Goal: Task Accomplishment & Management: Complete application form

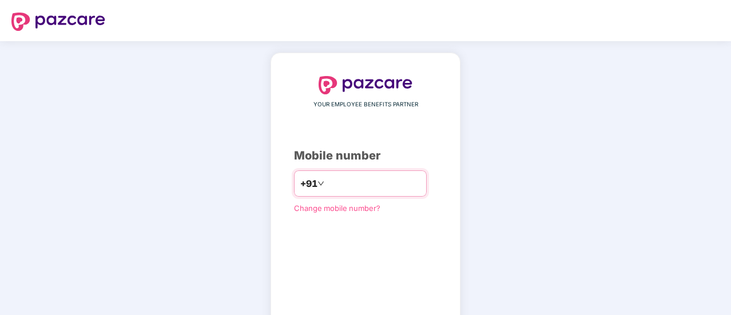
type input "**********"
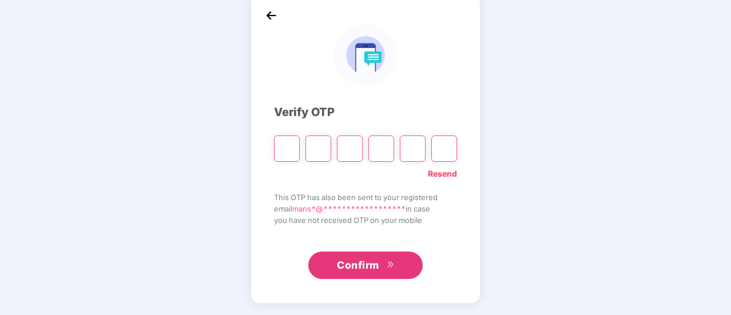
scroll to position [57, 0]
click at [284, 154] on input "Please enter verification code. Digit 1" at bounding box center [287, 149] width 26 height 26
type input "*"
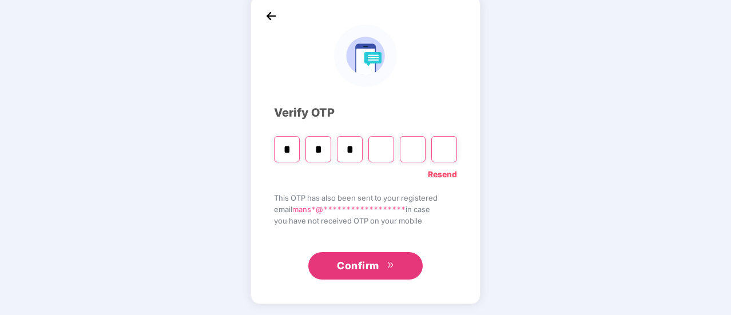
type input "*"
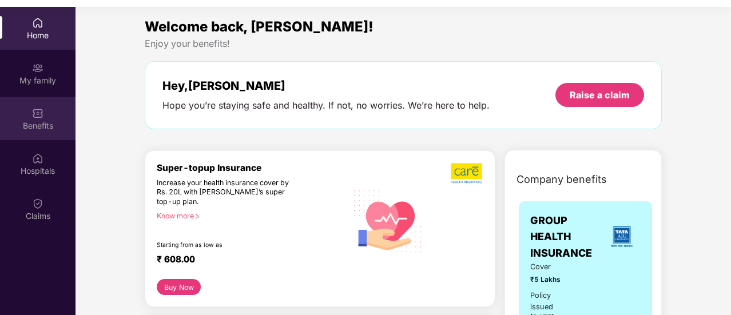
click at [50, 121] on div "Benefits" at bounding box center [38, 125] width 76 height 11
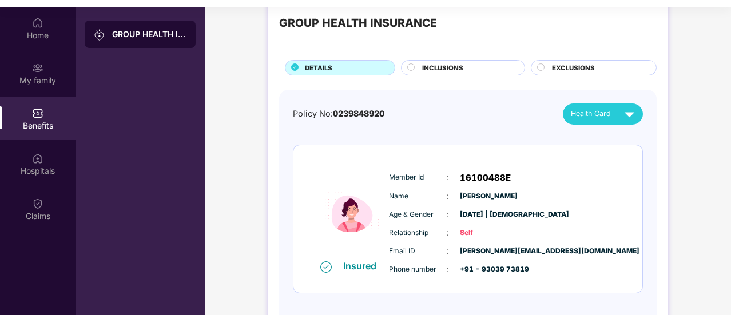
scroll to position [0, 0]
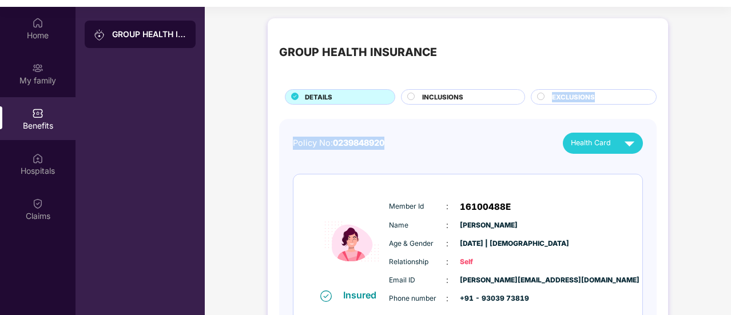
drag, startPoint x: 433, startPoint y: 105, endPoint x: 539, endPoint y: 94, distance: 107.0
click at [539, 94] on div "GROUP HEALTH INSURANCE DETAILS INCLUSIONS EXCLUSIONS Policy No: 0239848920 Heal…" at bounding box center [468, 197] width 401 height 358
click at [539, 94] on circle at bounding box center [541, 96] width 7 height 7
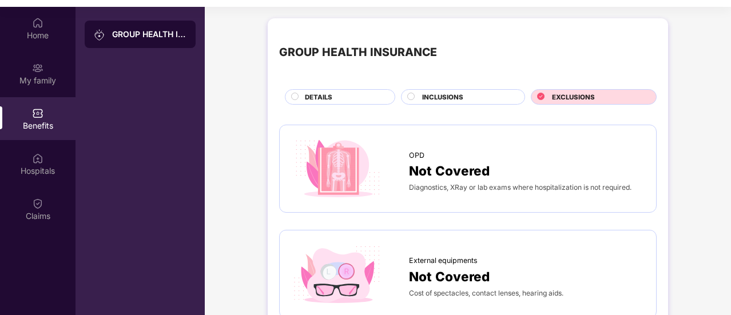
click at [441, 96] on span "INCLUSIONS" at bounding box center [442, 97] width 41 height 10
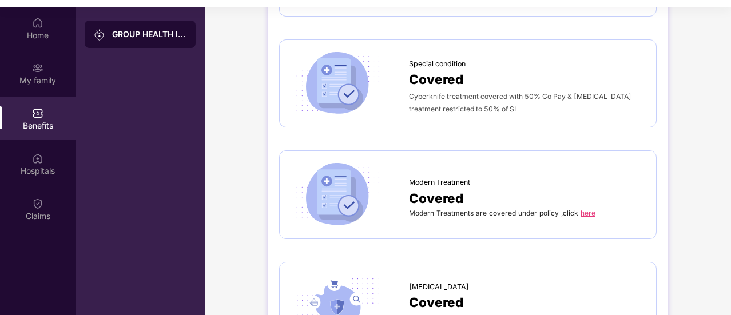
scroll to position [1858, 0]
drag, startPoint x: 585, startPoint y: 193, endPoint x: 593, endPoint y: 199, distance: 9.8
click at [593, 208] on div "Modern Treatments are covered under policy ,click here" at bounding box center [527, 213] width 236 height 10
click at [586, 208] on link "here" at bounding box center [588, 212] width 15 height 9
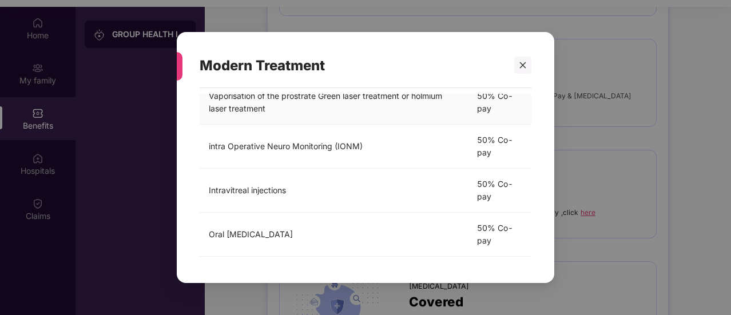
scroll to position [423, 0]
click at [528, 61] on div at bounding box center [523, 65] width 17 height 17
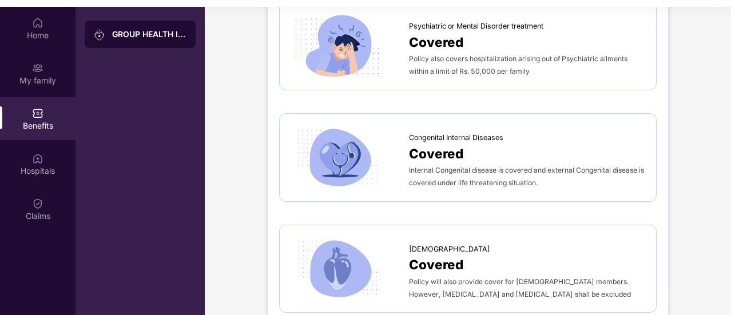
scroll to position [2368, 0]
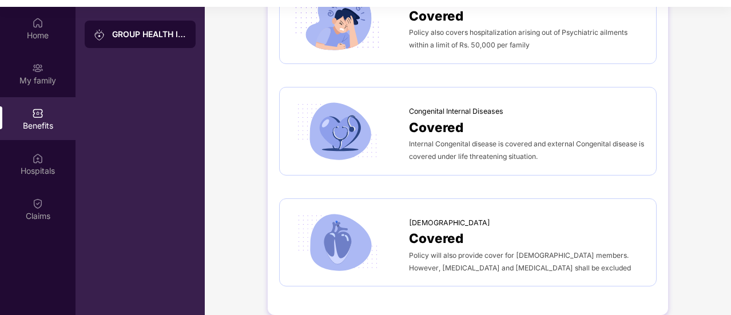
click at [425, 117] on span "Covered" at bounding box center [436, 127] width 54 height 20
click at [443, 106] on span "Congenital Internal Diseases" at bounding box center [456, 111] width 94 height 11
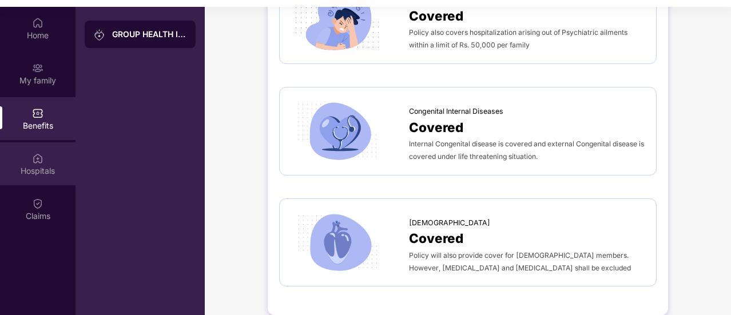
click at [31, 167] on div "Hospitals" at bounding box center [38, 170] width 76 height 11
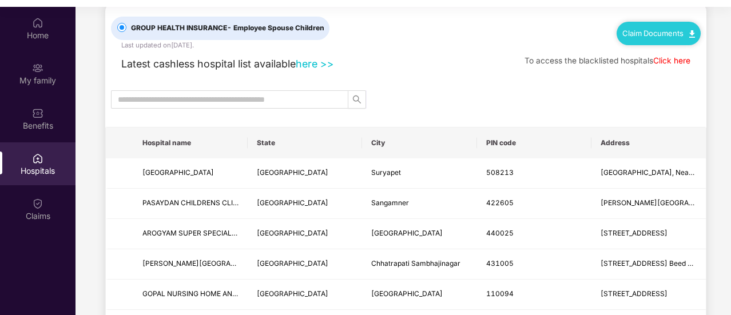
scroll to position [25, 0]
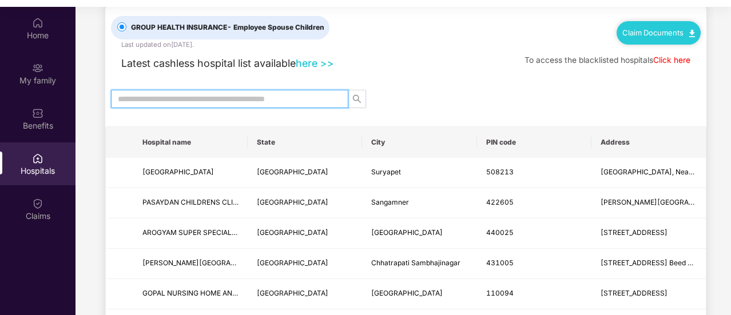
click at [200, 100] on input "text" at bounding box center [225, 99] width 215 height 13
type input "*****"
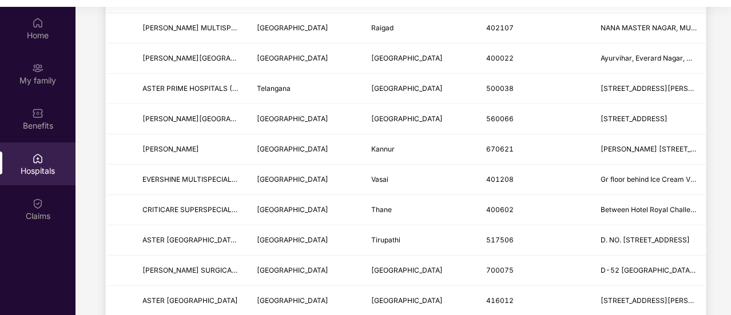
scroll to position [442, 0]
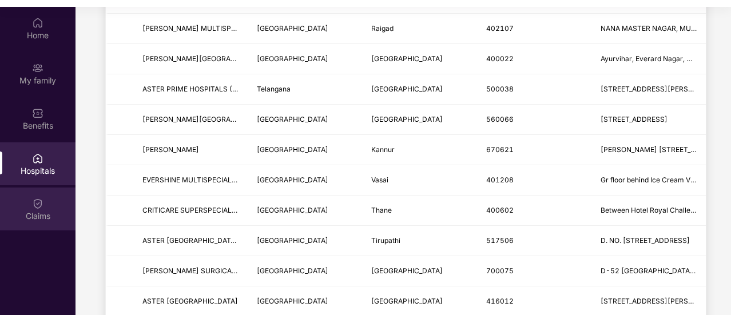
click at [56, 211] on div "Claims" at bounding box center [38, 216] width 76 height 11
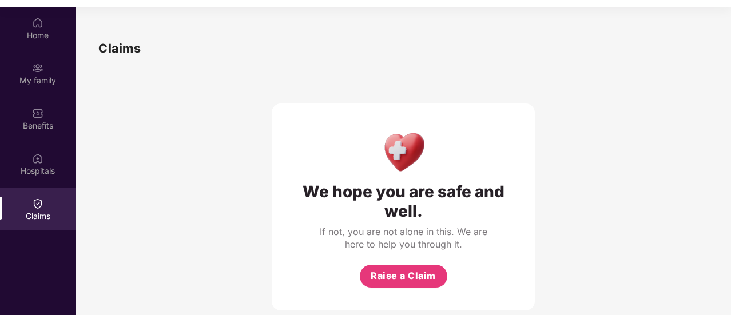
scroll to position [11, 0]
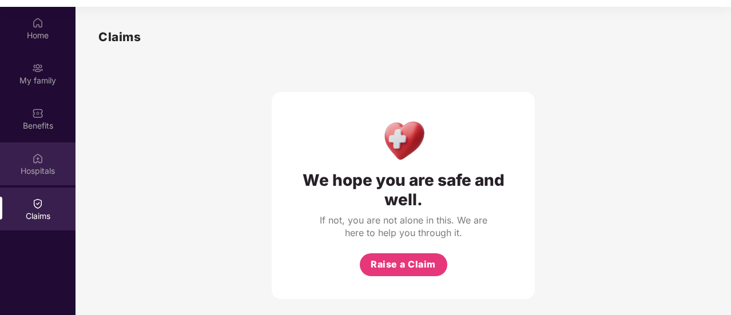
click at [43, 156] on div "Hospitals" at bounding box center [38, 164] width 76 height 43
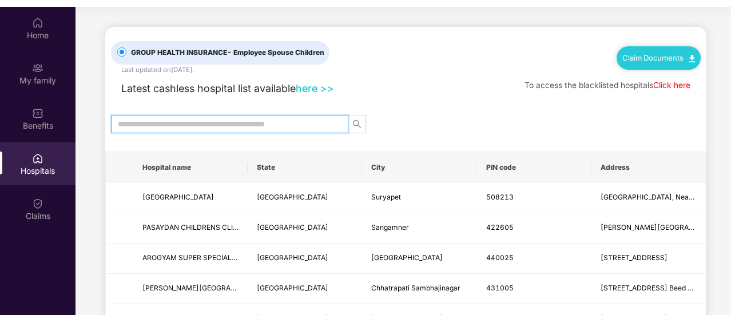
click at [163, 126] on input "text" at bounding box center [225, 124] width 215 height 13
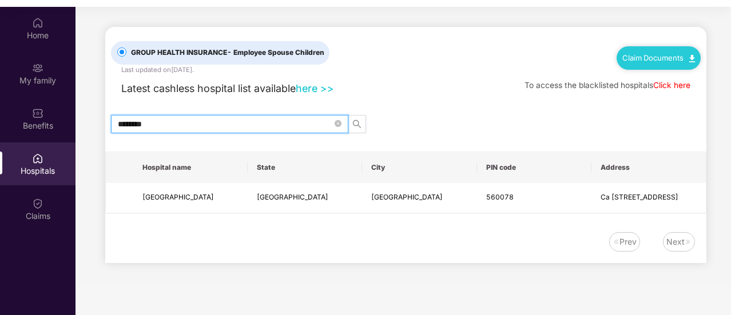
type input "********"
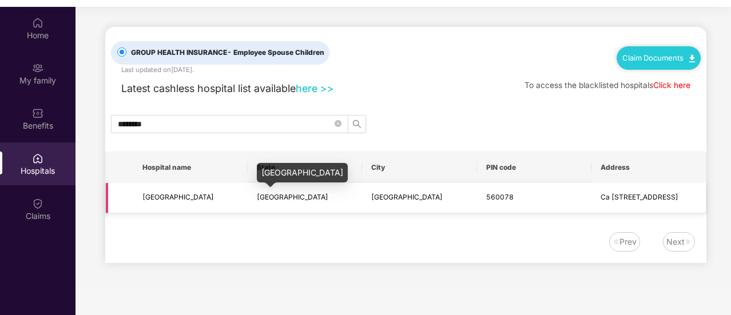
click at [274, 195] on span "Karnataka" at bounding box center [293, 197] width 72 height 9
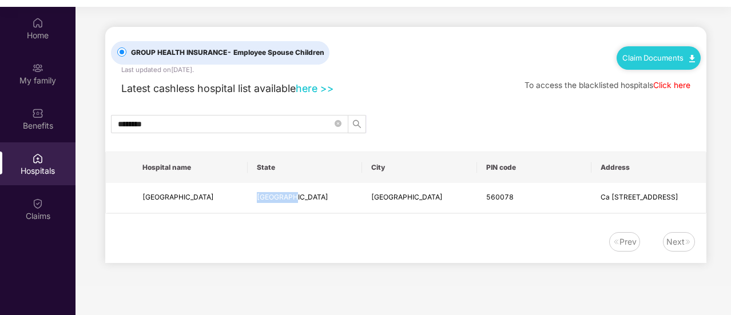
click at [659, 86] on link "Click here" at bounding box center [672, 85] width 37 height 9
click at [639, 62] on div "Claim Documents" at bounding box center [659, 57] width 84 height 23
click at [690, 55] on img at bounding box center [693, 58] width 6 height 7
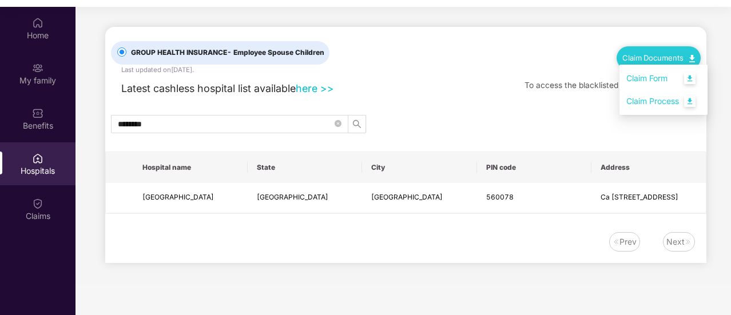
click at [688, 76] on link "Claim Form" at bounding box center [664, 78] width 74 height 25
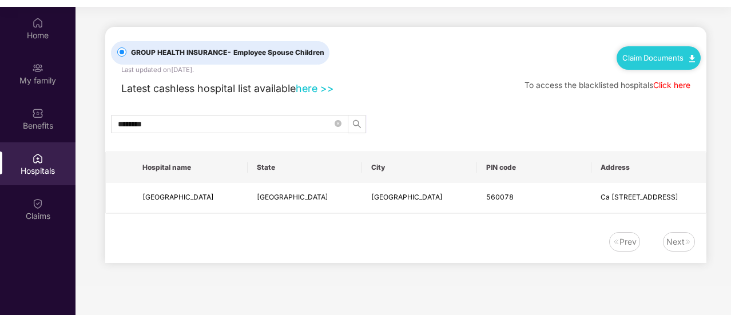
click at [659, 50] on div "Claim Documents" at bounding box center [659, 57] width 84 height 23
click at [693, 61] on img at bounding box center [693, 58] width 6 height 7
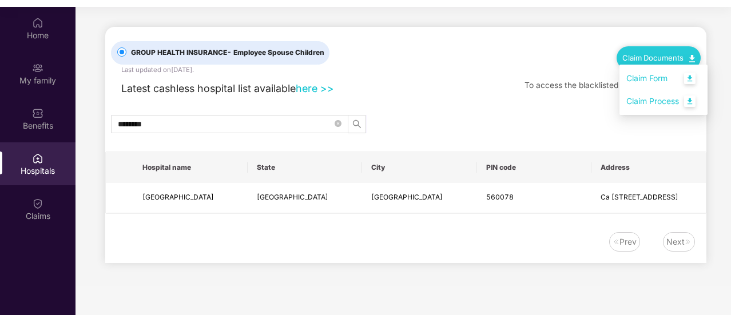
click at [686, 101] on link "Claim Process" at bounding box center [664, 101] width 74 height 25
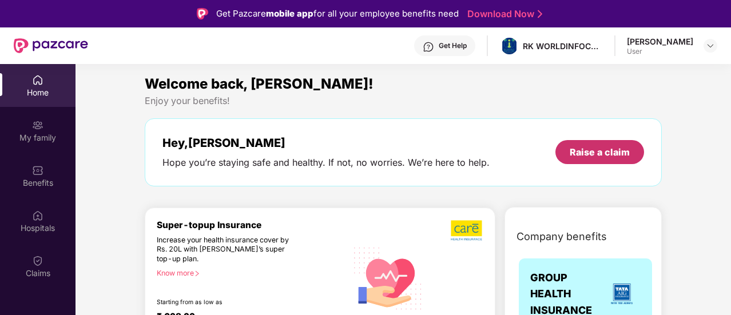
click at [591, 148] on div "Raise a claim" at bounding box center [600, 152] width 60 height 13
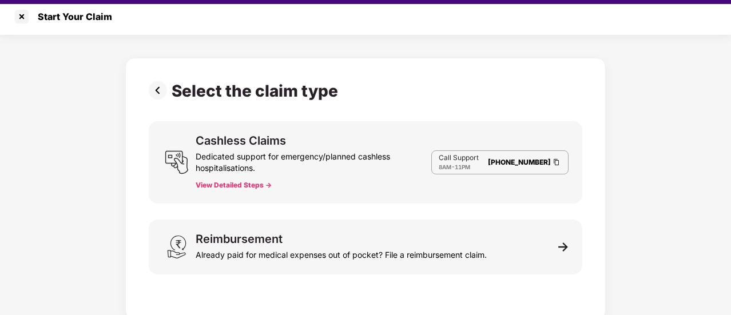
scroll to position [24, 0]
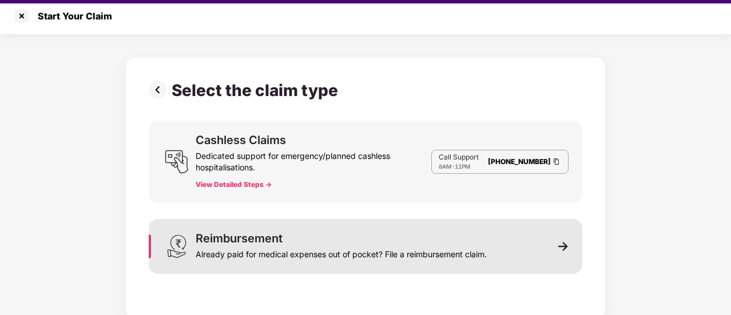
click at [374, 254] on div "Already paid for medical expenses out of pocket? File a reimbursement claim." at bounding box center [341, 252] width 291 height 16
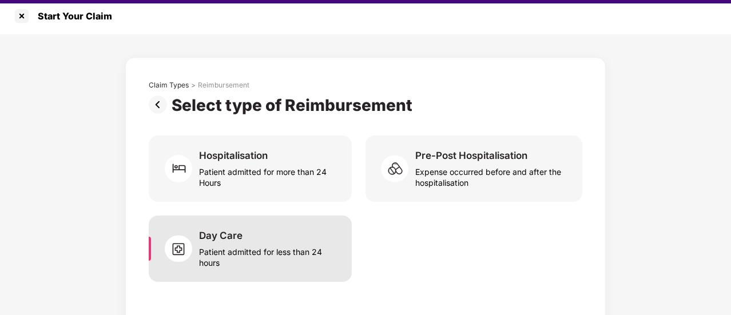
click at [243, 257] on div "Patient admitted for less than 24 hours" at bounding box center [268, 255] width 139 height 26
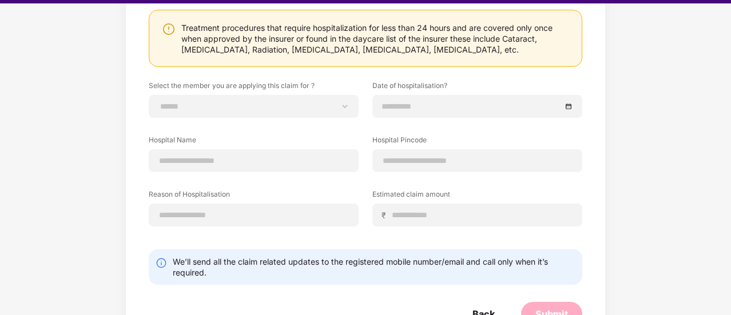
scroll to position [143, 0]
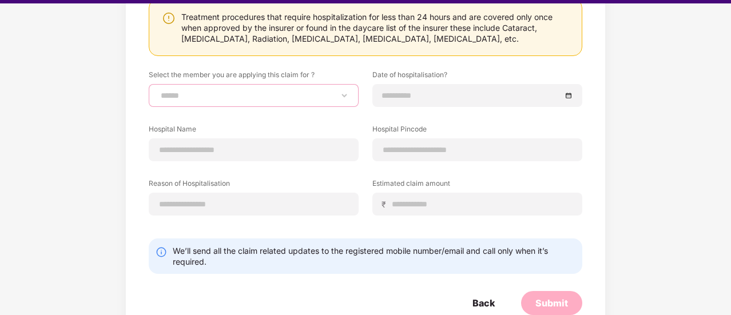
click at [236, 93] on select "**********" at bounding box center [254, 95] width 191 height 9
select select "**********"
click at [159, 91] on select "**********" at bounding box center [254, 95] width 191 height 9
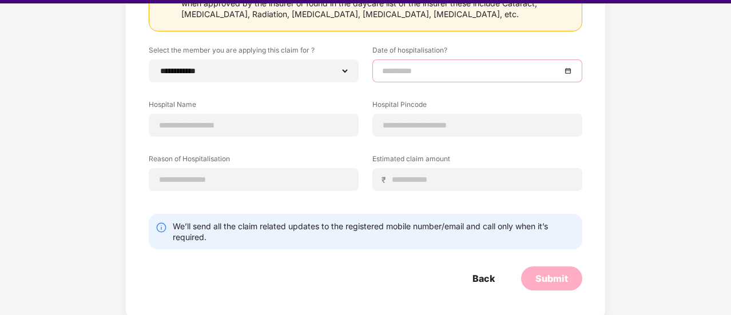
click at [419, 73] on input at bounding box center [471, 71] width 179 height 13
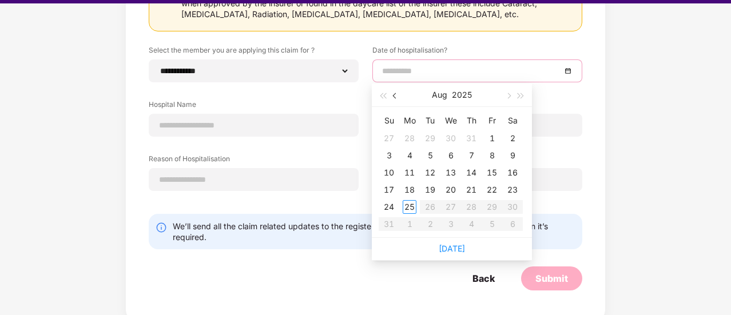
click at [398, 93] on button "button" at bounding box center [395, 95] width 13 height 23
type input "**********"
click at [431, 191] on div "22" at bounding box center [431, 190] width 14 height 14
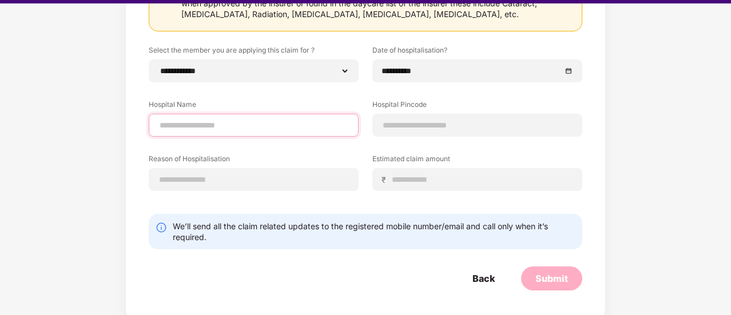
click at [235, 120] on input at bounding box center [254, 126] width 191 height 12
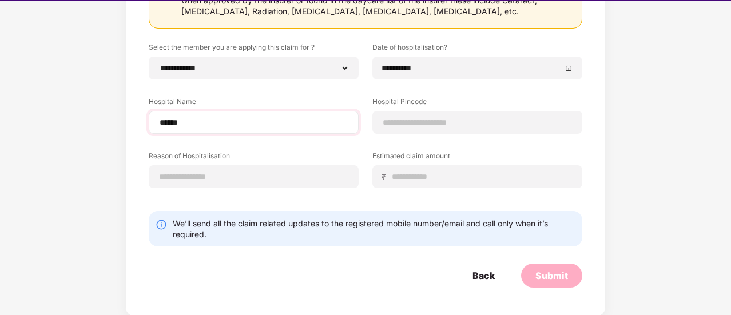
click at [255, 116] on div "******" at bounding box center [254, 122] width 210 height 23
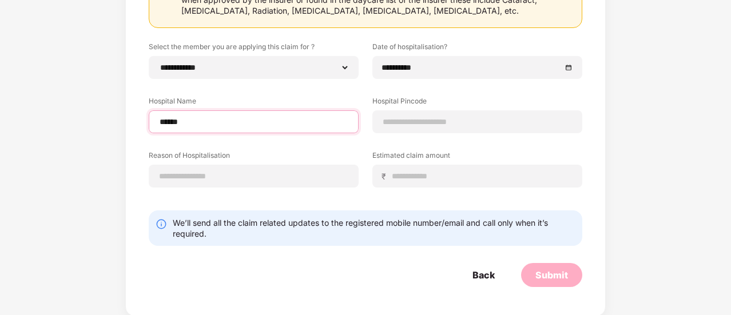
click at [255, 116] on input "******" at bounding box center [254, 122] width 191 height 12
type input "**********"
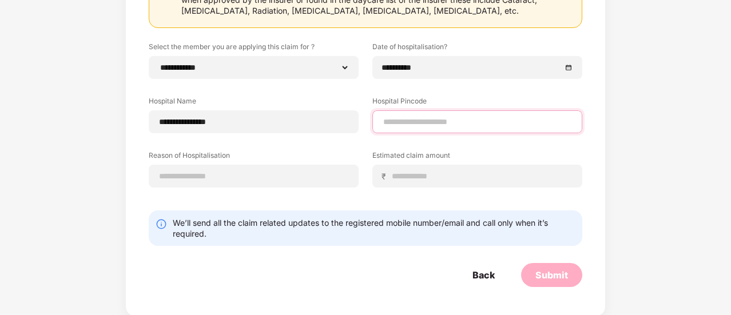
click at [427, 124] on input at bounding box center [477, 122] width 191 height 12
type input "******"
select select "*********"
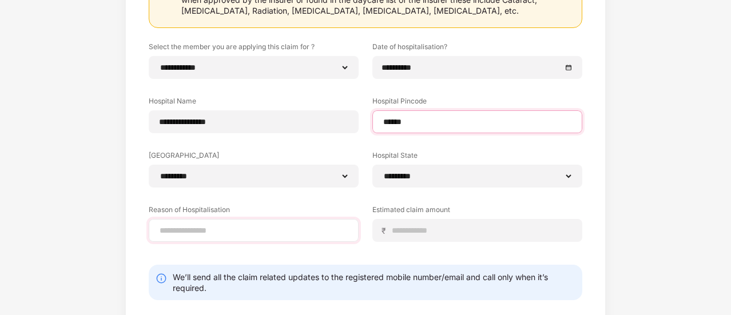
type input "******"
click at [223, 227] on input at bounding box center [254, 231] width 191 height 12
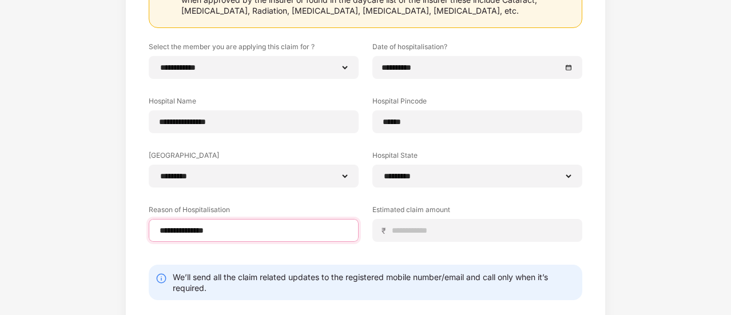
click at [192, 230] on input "**********" at bounding box center [254, 231] width 191 height 12
type input "**********"
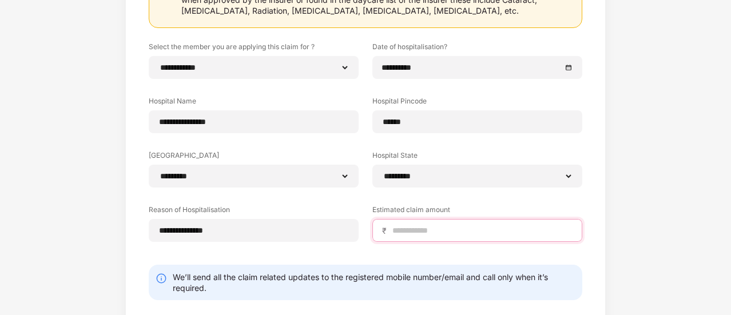
click at [432, 234] on input at bounding box center [481, 231] width 181 height 12
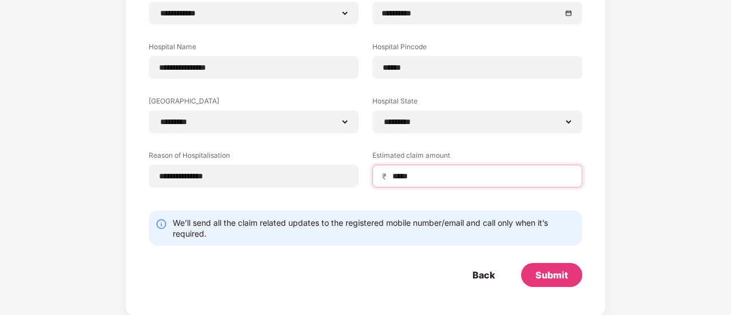
scroll to position [221, 0]
type input "*****"
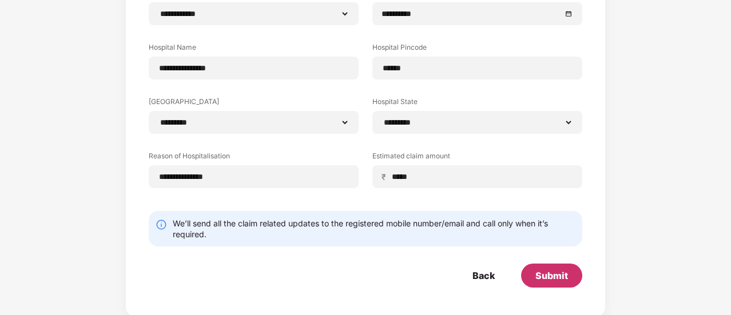
click at [557, 283] on div "Submit" at bounding box center [551, 276] width 61 height 24
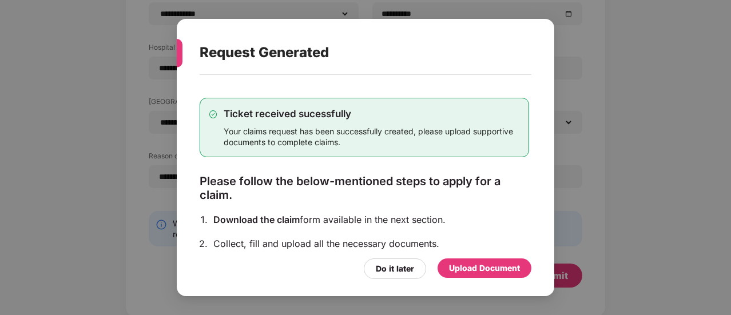
click at [501, 259] on div "Upload Document" at bounding box center [485, 268] width 94 height 19
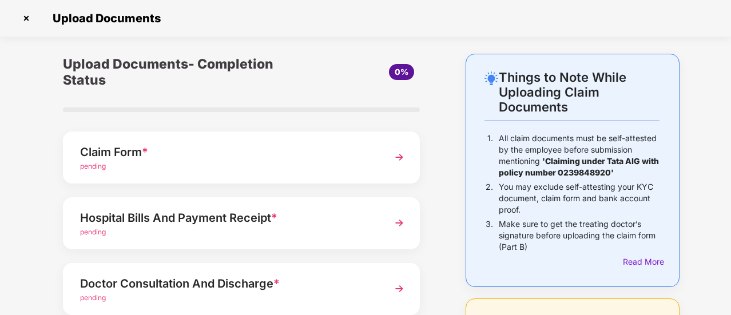
click at [389, 159] on img at bounding box center [399, 157] width 21 height 21
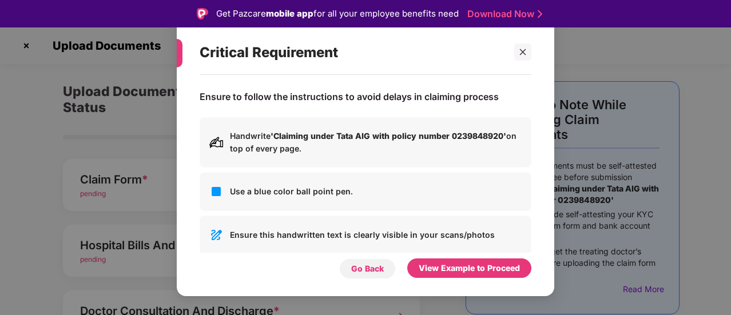
click at [366, 272] on div "Go Back" at bounding box center [367, 269] width 33 height 13
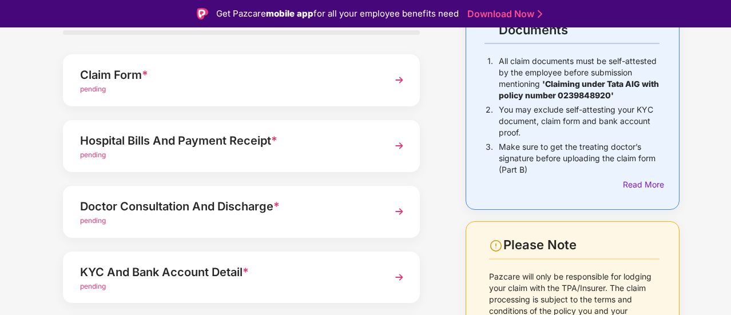
scroll to position [105, 0]
click at [165, 153] on div "pending" at bounding box center [228, 154] width 296 height 11
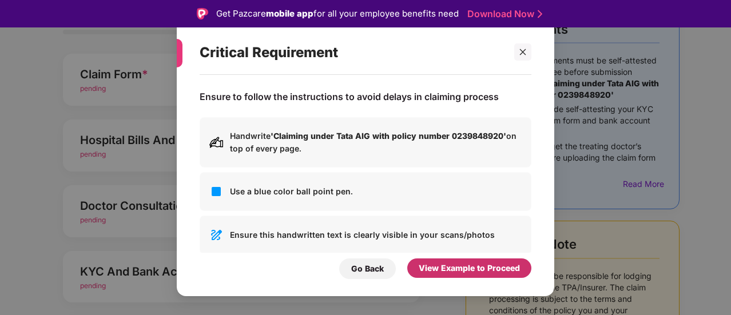
click at [484, 270] on div "View Example to Proceed" at bounding box center [469, 268] width 101 height 13
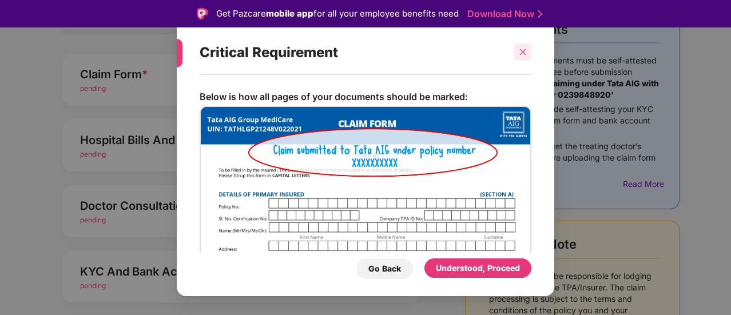
click at [520, 50] on icon "close" at bounding box center [523, 52] width 8 height 8
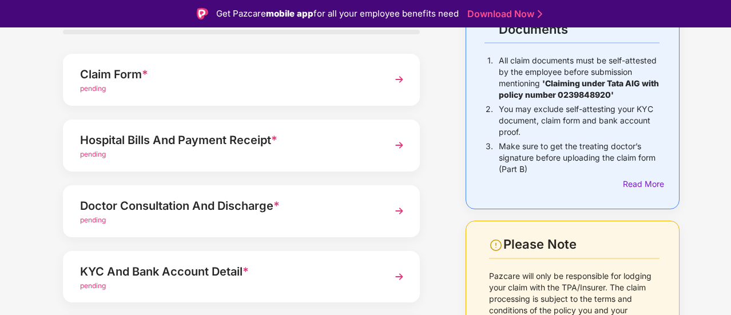
scroll to position [206, 0]
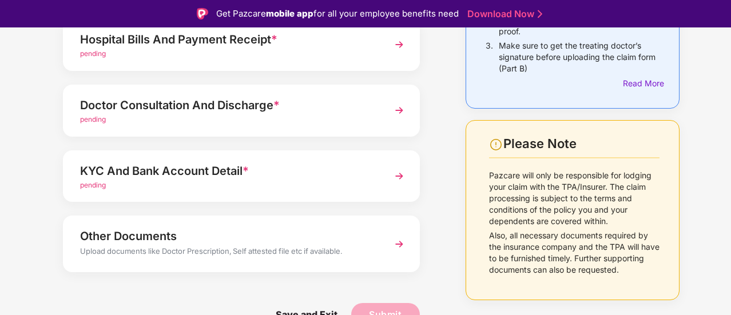
click at [258, 102] on div "Doctor Consultation And Discharge *" at bounding box center [228, 105] width 296 height 18
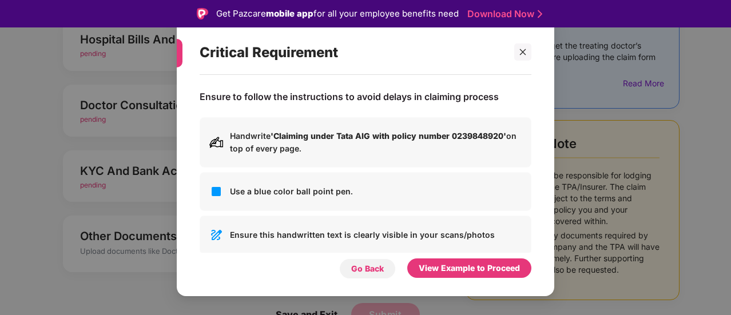
click at [361, 270] on div "Go Back" at bounding box center [367, 269] width 33 height 13
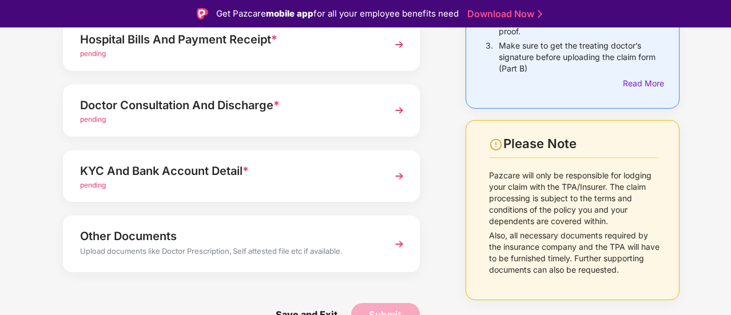
click at [137, 162] on div "KYC And Bank Account Detail *" at bounding box center [228, 171] width 296 height 18
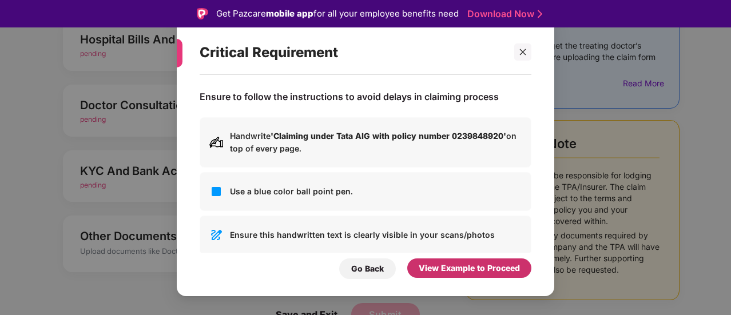
click at [491, 268] on div "View Example to Proceed" at bounding box center [469, 268] width 101 height 13
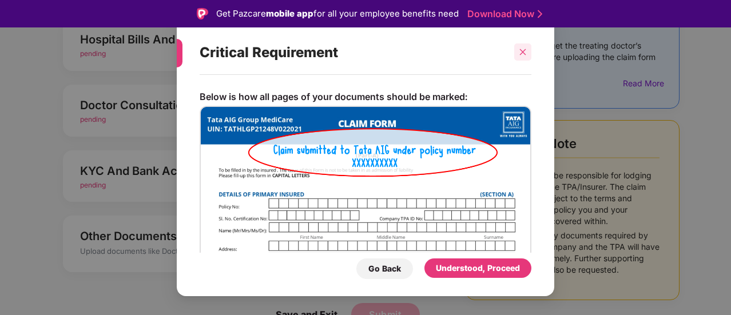
click at [528, 52] on div at bounding box center [523, 51] width 17 height 17
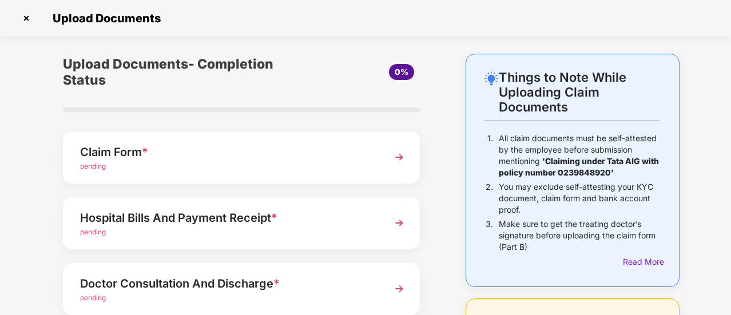
scroll to position [0, 0]
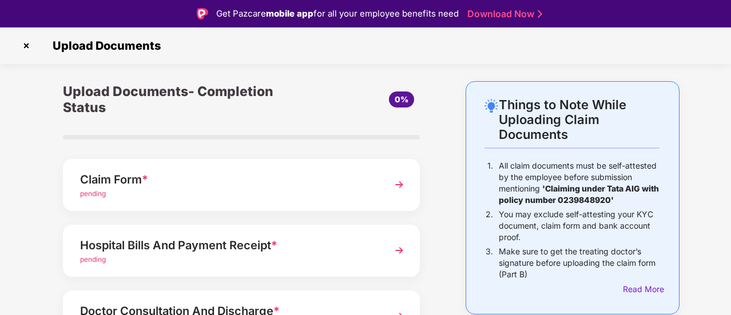
click at [26, 47] on img at bounding box center [26, 46] width 18 height 18
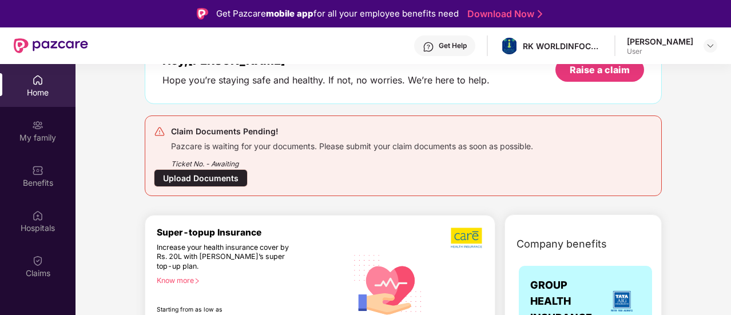
scroll to position [77, 0]
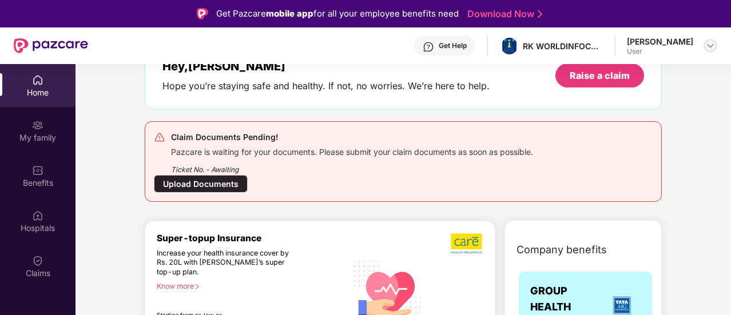
click at [713, 49] on img at bounding box center [710, 45] width 9 height 9
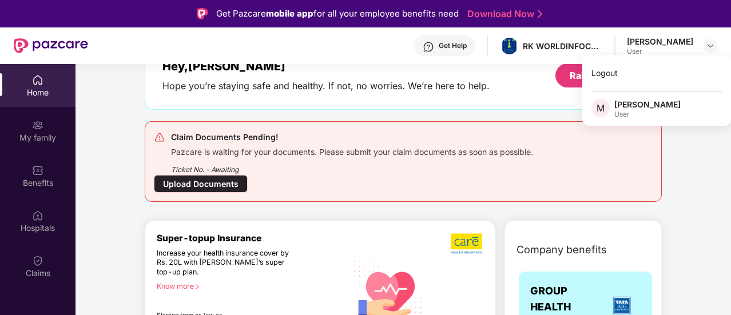
click at [650, 98] on div "Logout M Mansi Sharma User" at bounding box center [657, 90] width 149 height 71
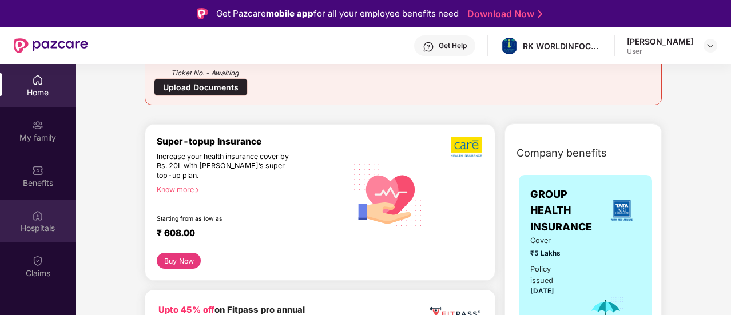
scroll to position [174, 0]
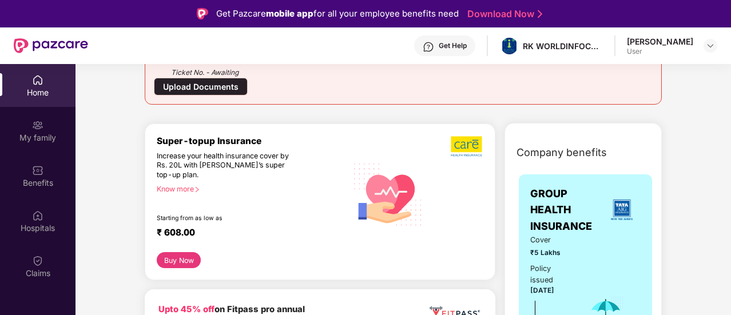
click at [37, 82] on img at bounding box center [37, 79] width 11 height 11
click at [497, 97] on div "Claim Documents Pending! Pazcare is waiting for your documents. Please submit y…" at bounding box center [403, 64] width 517 height 81
click at [672, 42] on div "[PERSON_NAME]" at bounding box center [660, 41] width 66 height 11
click at [711, 43] on img at bounding box center [710, 45] width 9 height 9
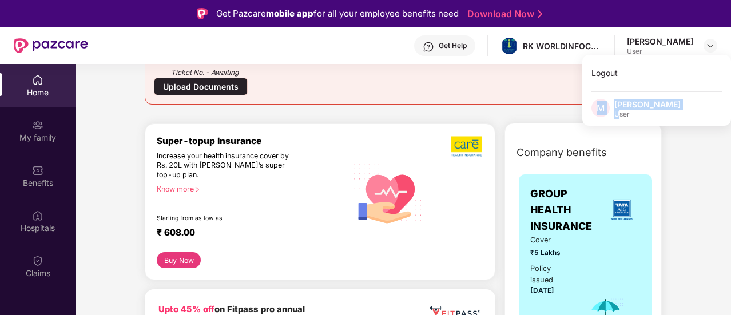
drag, startPoint x: 619, startPoint y: 109, endPoint x: 595, endPoint y: 106, distance: 24.2
click at [595, 106] on div "M Mansi Sharma User" at bounding box center [657, 109] width 149 height 20
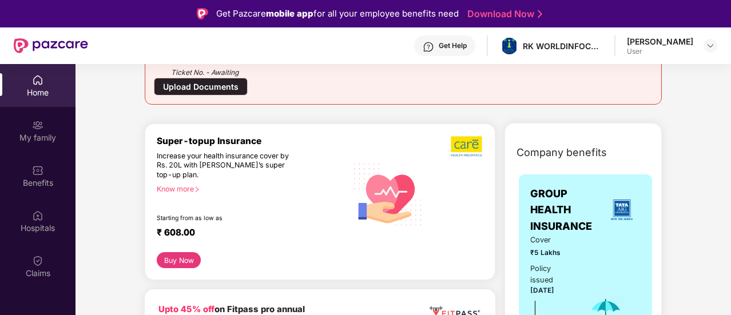
click at [595, 106] on div "Welcome back, Mansi! Enjoy your benefits! Hey, Mansi Hope you’re staying safe a…" at bounding box center [403, 6] width 527 height 215
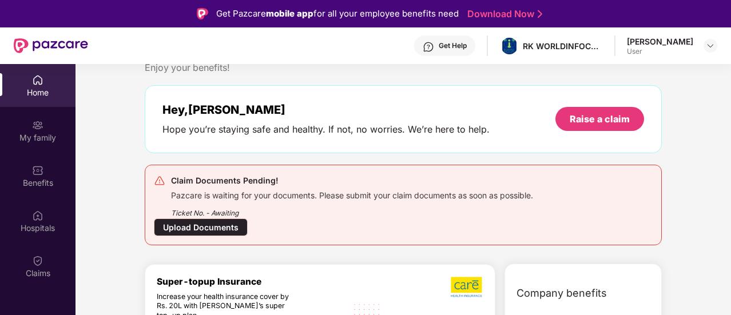
scroll to position [0, 0]
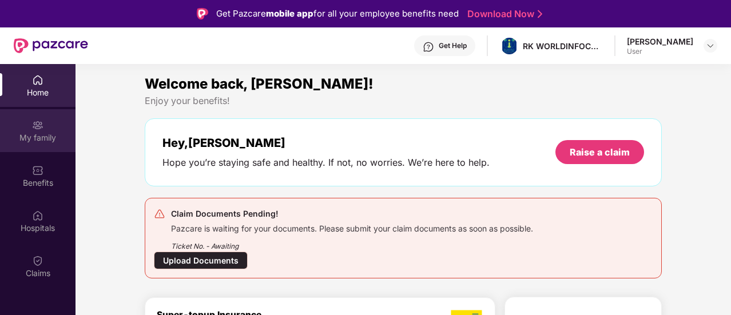
click at [38, 128] on img at bounding box center [37, 125] width 11 height 11
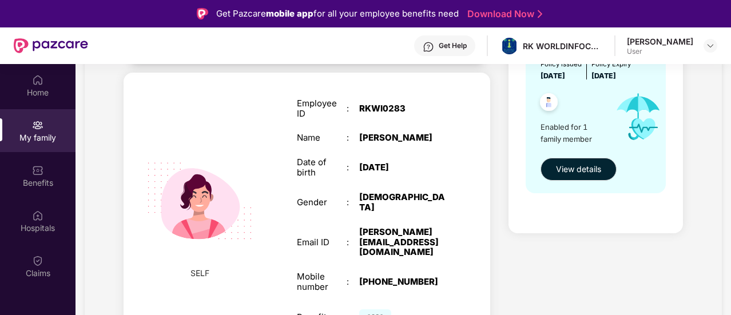
scroll to position [64, 0]
